Goal: Task Accomplishment & Management: Manage account settings

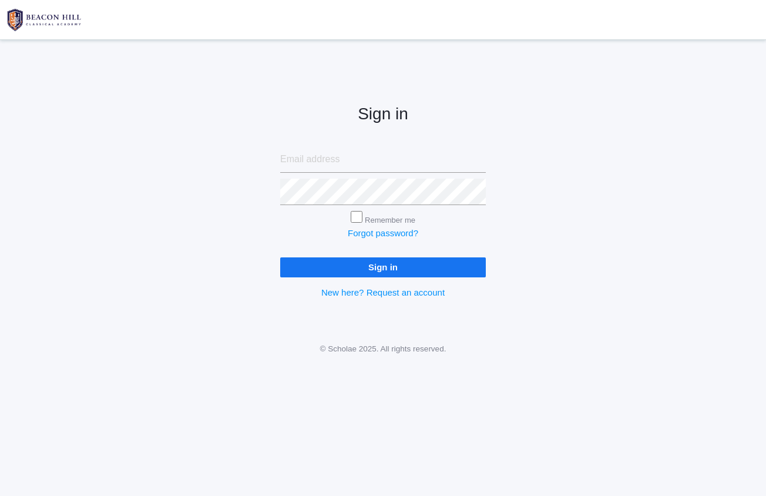
click at [327, 168] on input "email" at bounding box center [383, 159] width 206 height 26
type input "[EMAIL_ADDRESS][DOMAIN_NAME]"
click at [357, 215] on input "Remember me" at bounding box center [357, 217] width 12 height 12
checkbox input "true"
click at [400, 153] on input "vinnyvelas@gmail.com" at bounding box center [383, 159] width 206 height 26
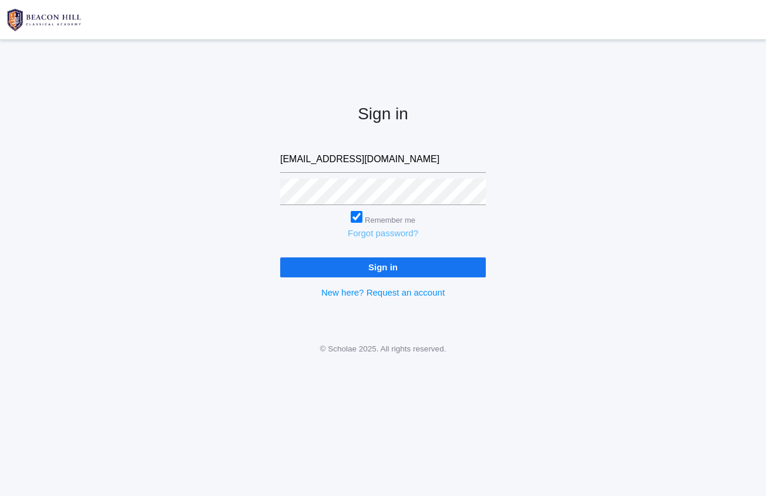
click at [383, 236] on link "Forgot password?" at bounding box center [383, 233] width 71 height 10
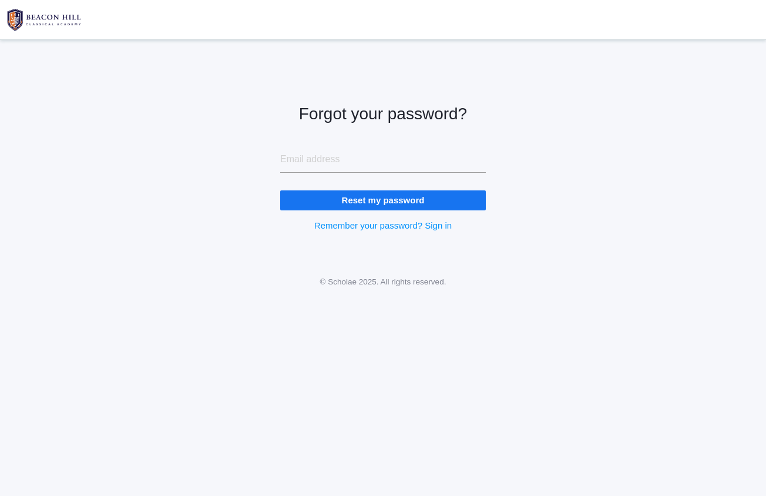
click at [346, 164] on input "email" at bounding box center [383, 159] width 206 height 26
type input "vinnyvelas@gmail.com"
click at [383, 199] on input "Reset my password" at bounding box center [383, 199] width 206 height 19
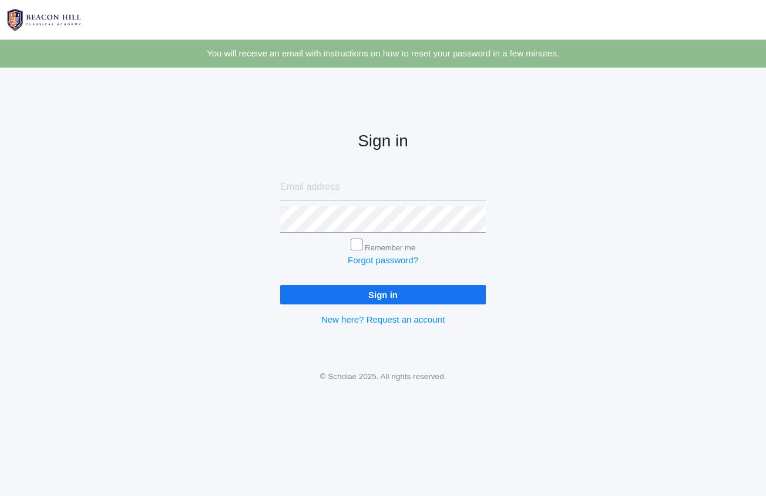
click at [323, 193] on input "email" at bounding box center [383, 187] width 206 height 26
type input "[EMAIL_ADDRESS][DOMAIN_NAME]"
click at [356, 242] on input "Remember me" at bounding box center [357, 245] width 12 height 12
checkbox input "true"
click at [377, 294] on input "Sign in" at bounding box center [383, 294] width 206 height 19
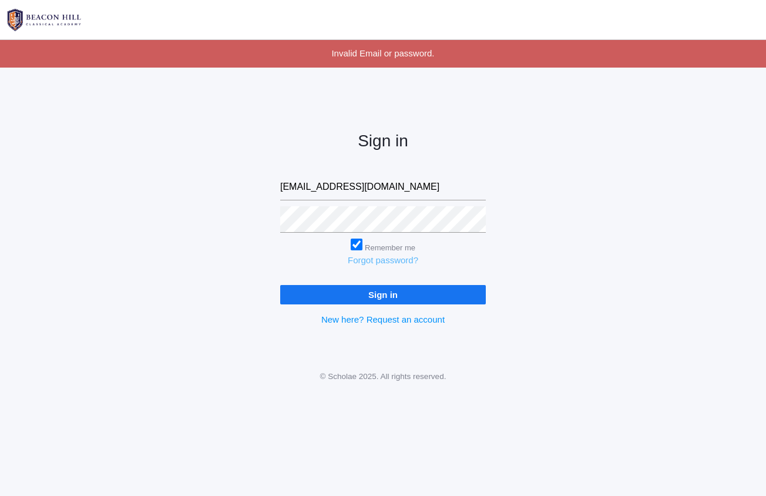
click at [364, 263] on link "Forgot password?" at bounding box center [383, 260] width 71 height 10
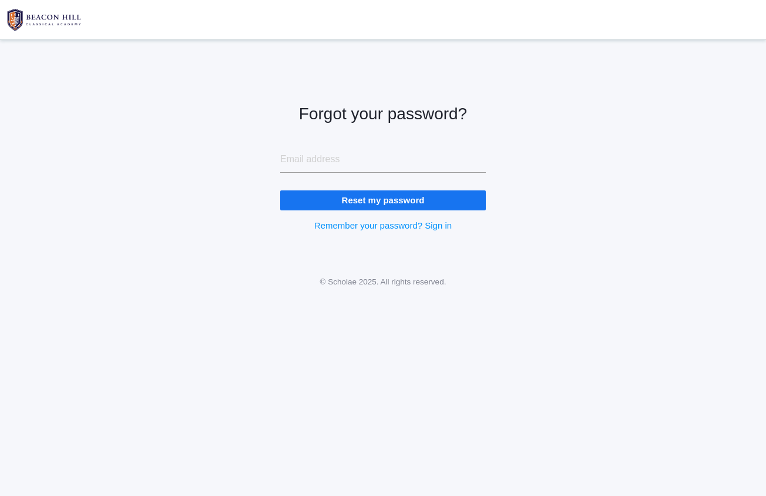
click at [320, 166] on input "email" at bounding box center [383, 159] width 206 height 26
type input "[EMAIL_ADDRESS][DOMAIN_NAME]"
click at [387, 204] on input "Reset my password" at bounding box center [383, 199] width 206 height 19
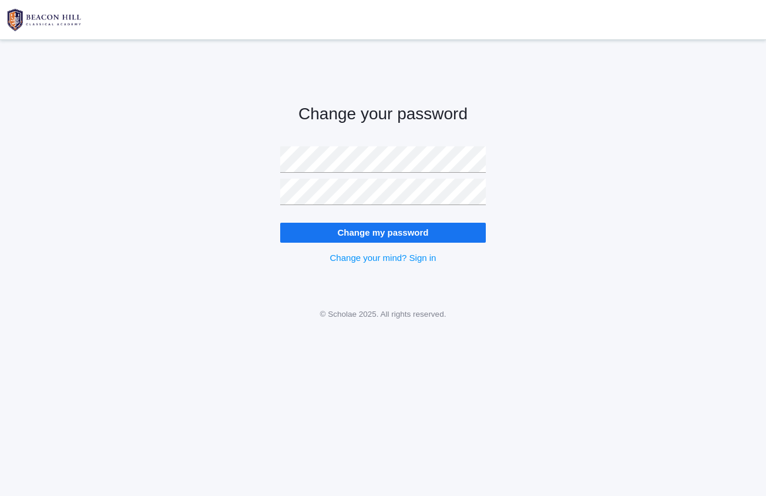
click at [421, 231] on input "Change my password" at bounding box center [383, 232] width 206 height 19
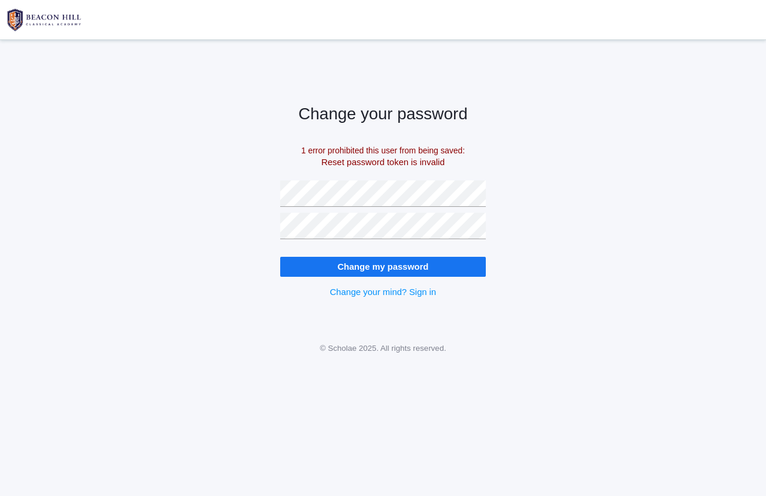
click at [404, 265] on input "Change my password" at bounding box center [383, 266] width 206 height 19
click at [385, 267] on input "Change my password" at bounding box center [383, 266] width 206 height 19
click at [386, 262] on input "Change my password" at bounding box center [383, 266] width 206 height 19
click at [421, 267] on input "Change my password" at bounding box center [383, 266] width 206 height 19
